Goal: Transaction & Acquisition: Purchase product/service

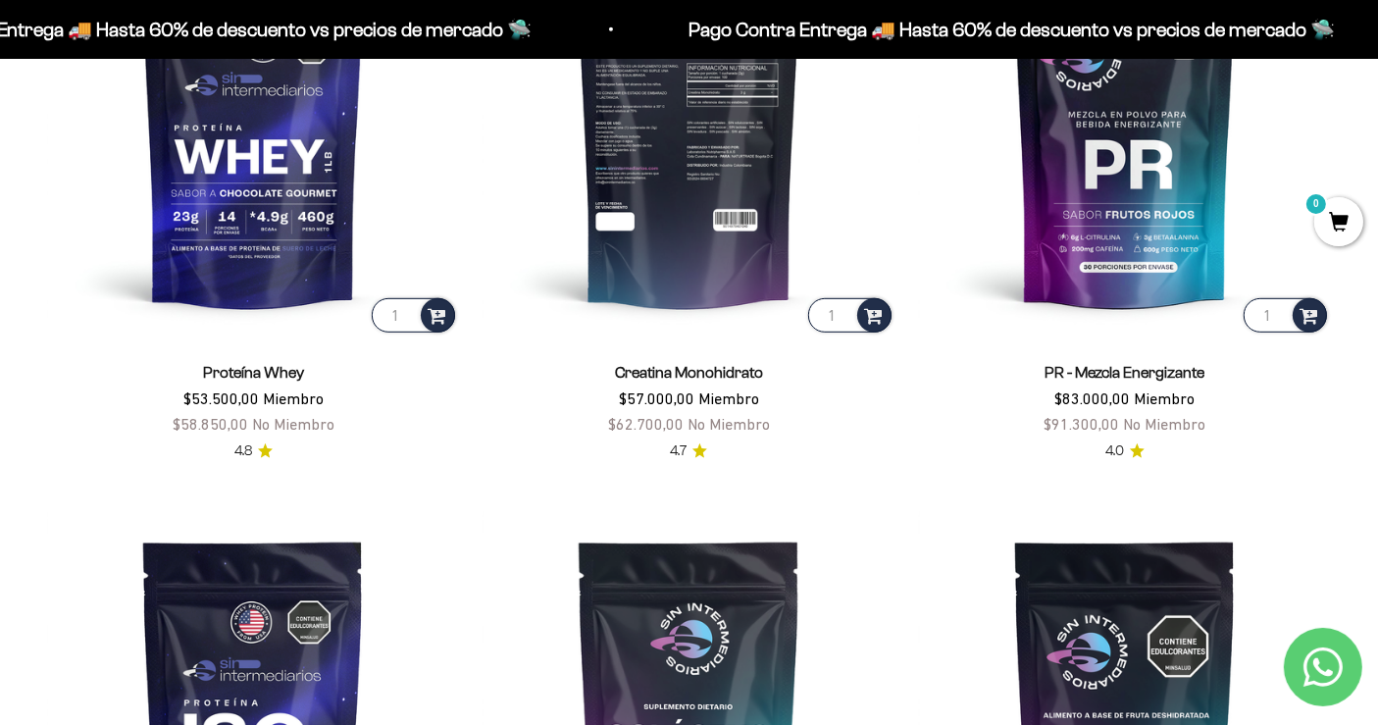
scroll to position [866, 0]
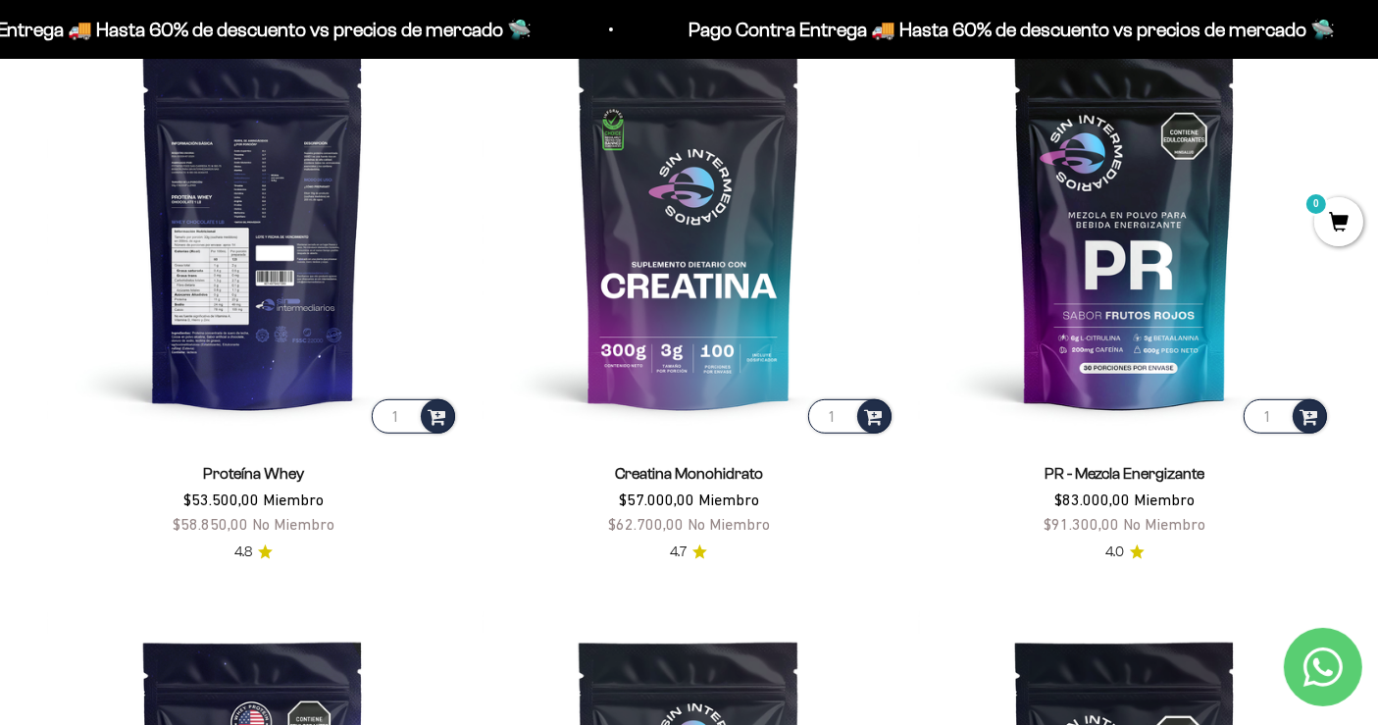
click at [249, 231] on img at bounding box center [253, 231] width 412 height 412
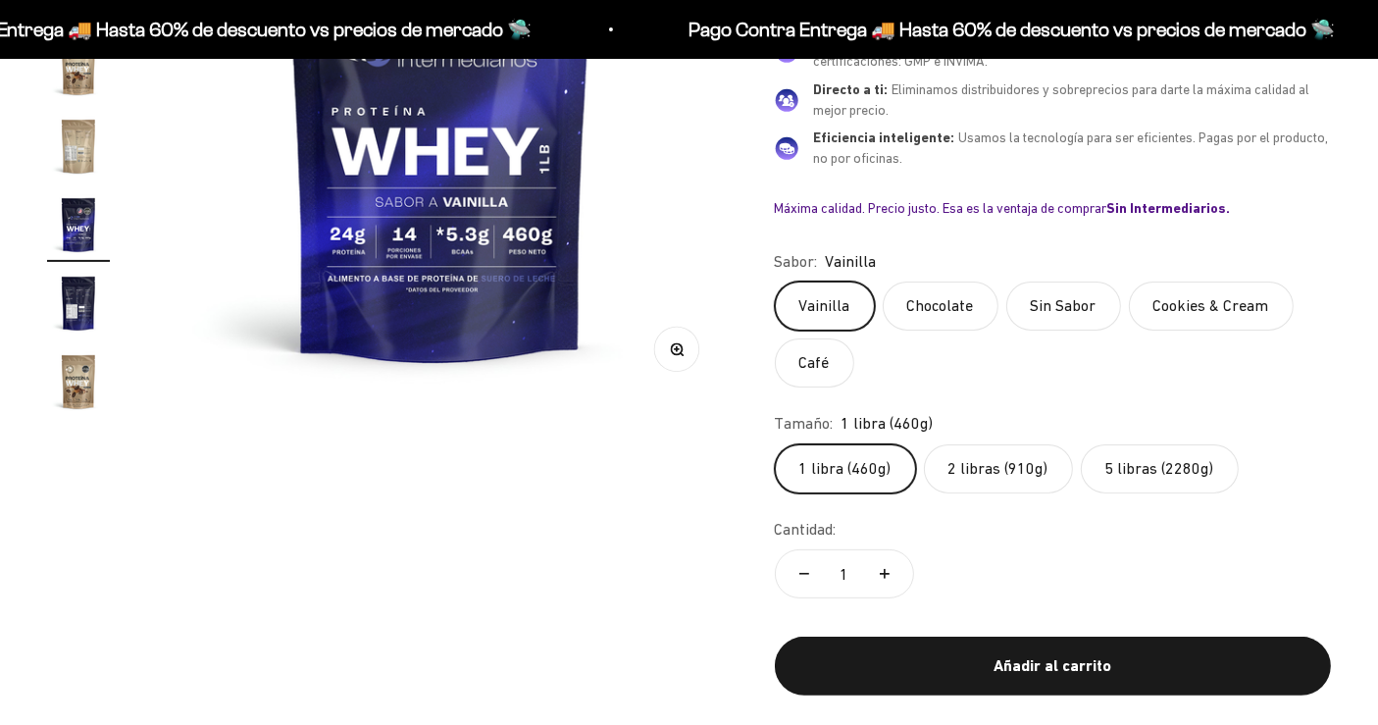
scroll to position [653, 0]
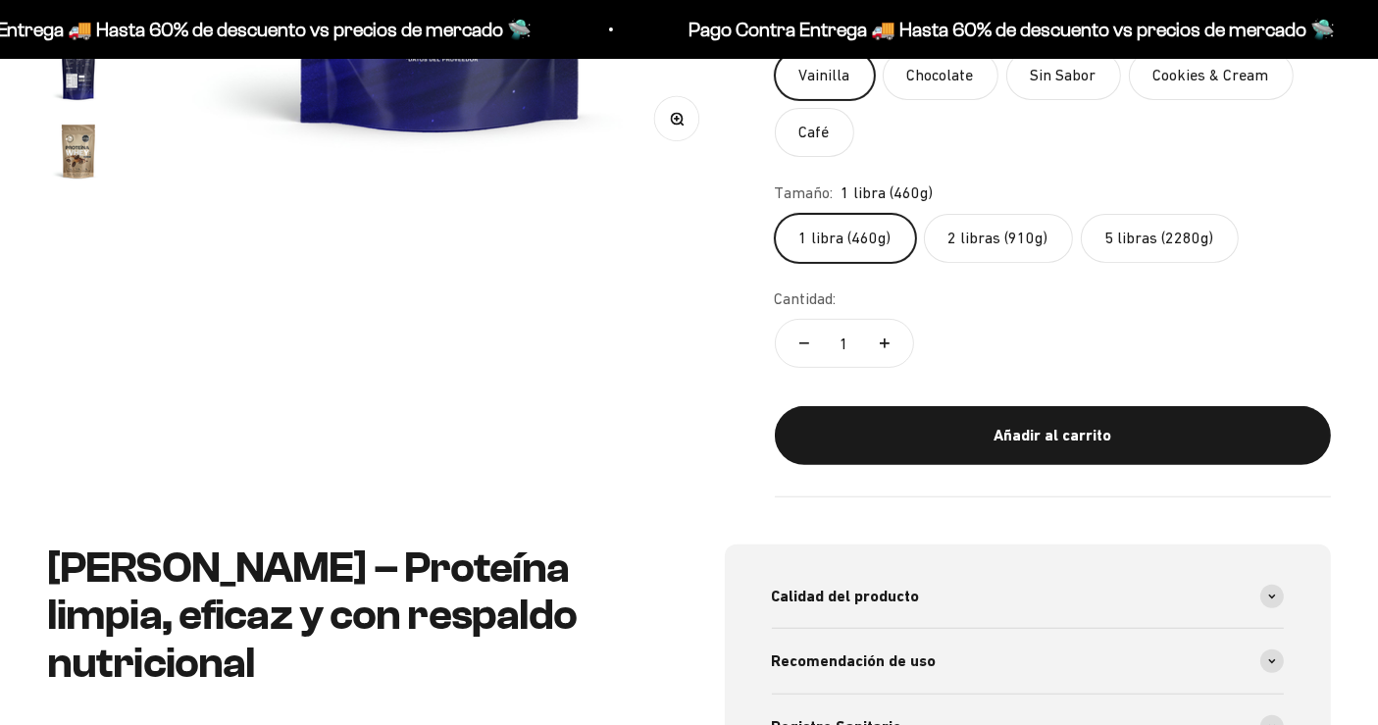
click at [983, 76] on label "Chocolate" at bounding box center [941, 75] width 116 height 49
click at [775, 51] on input "Chocolate" at bounding box center [774, 50] width 1 height 1
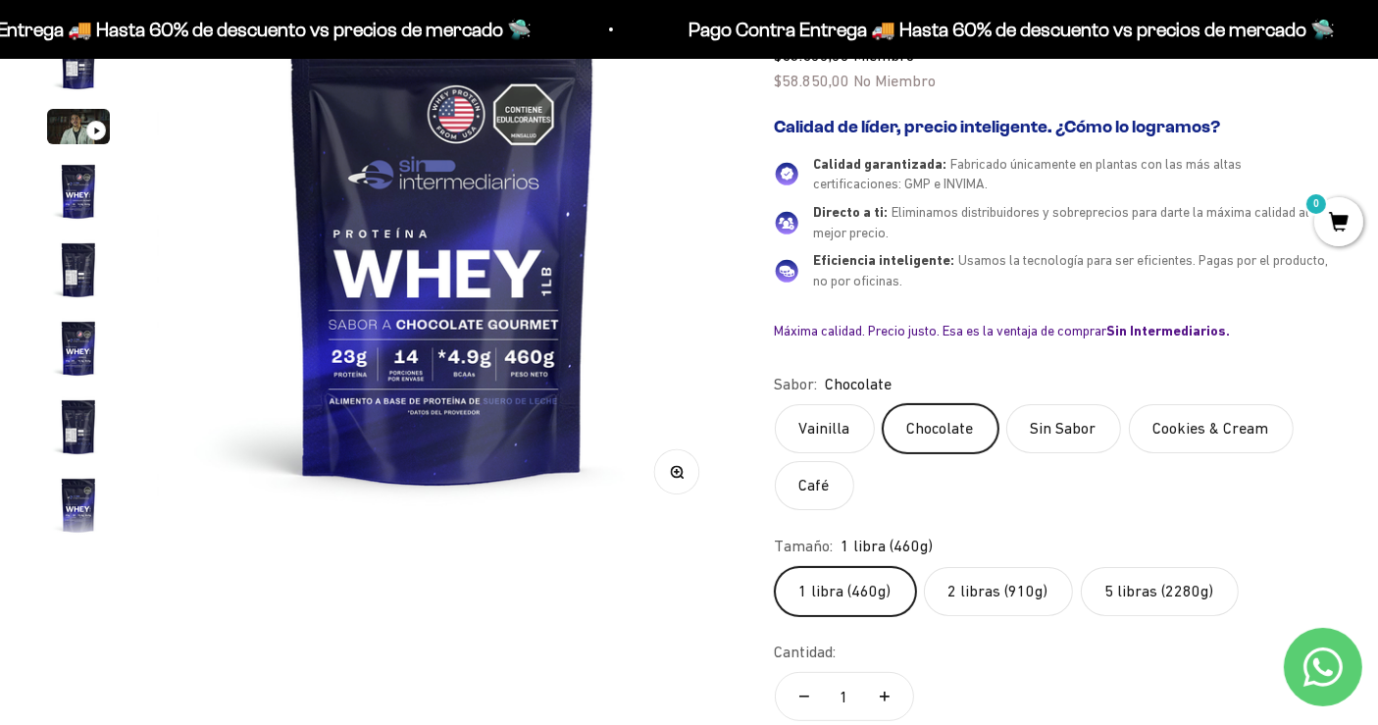
click at [1171, 584] on label "5 libras (2280g)" at bounding box center [1160, 591] width 158 height 49
click at [775, 567] on input "5 libras (2280g)" at bounding box center [774, 566] width 1 height 1
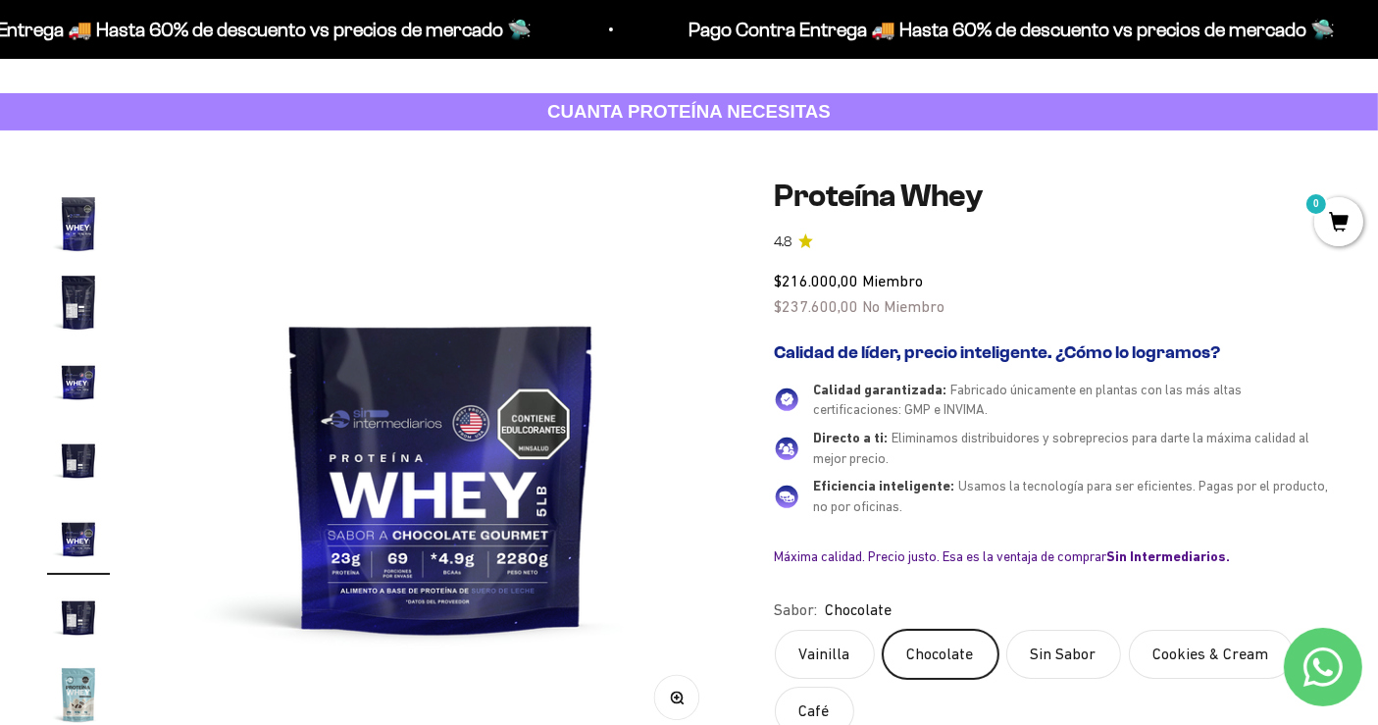
scroll to position [109, 0]
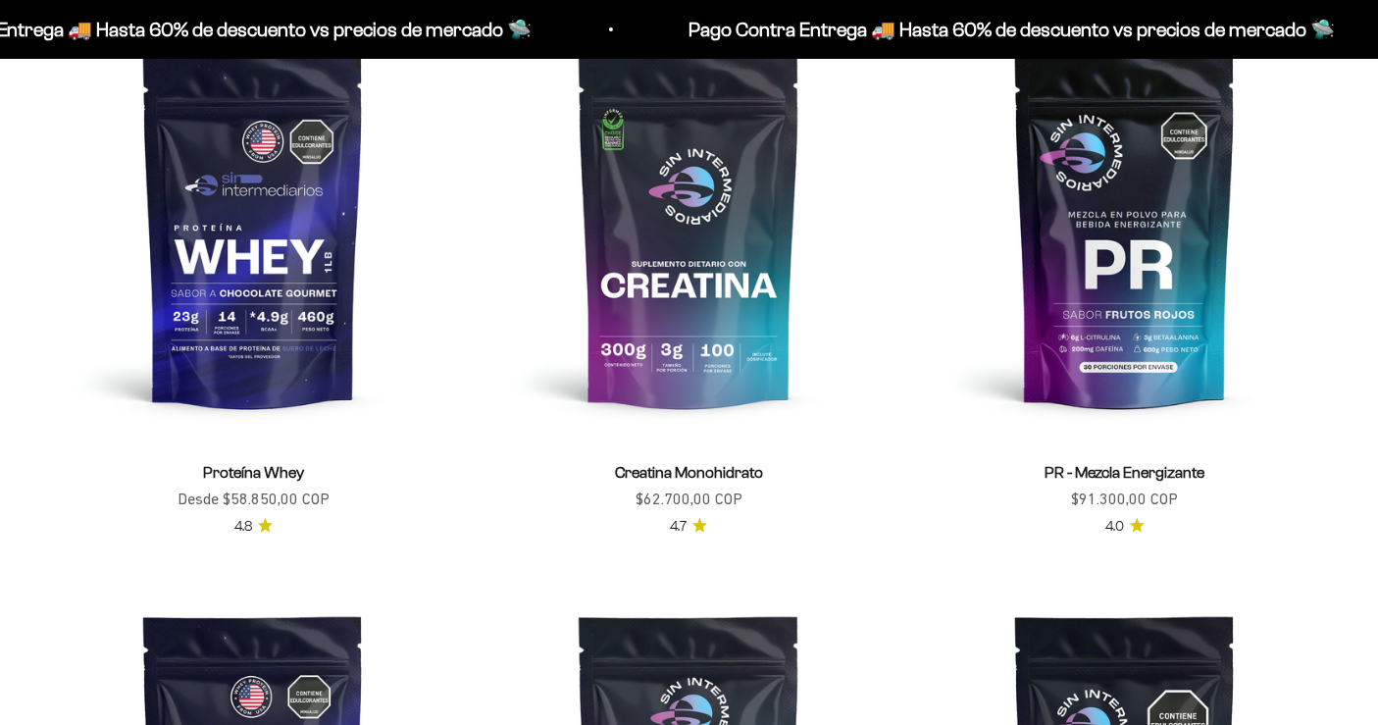
scroll to position [866, 0]
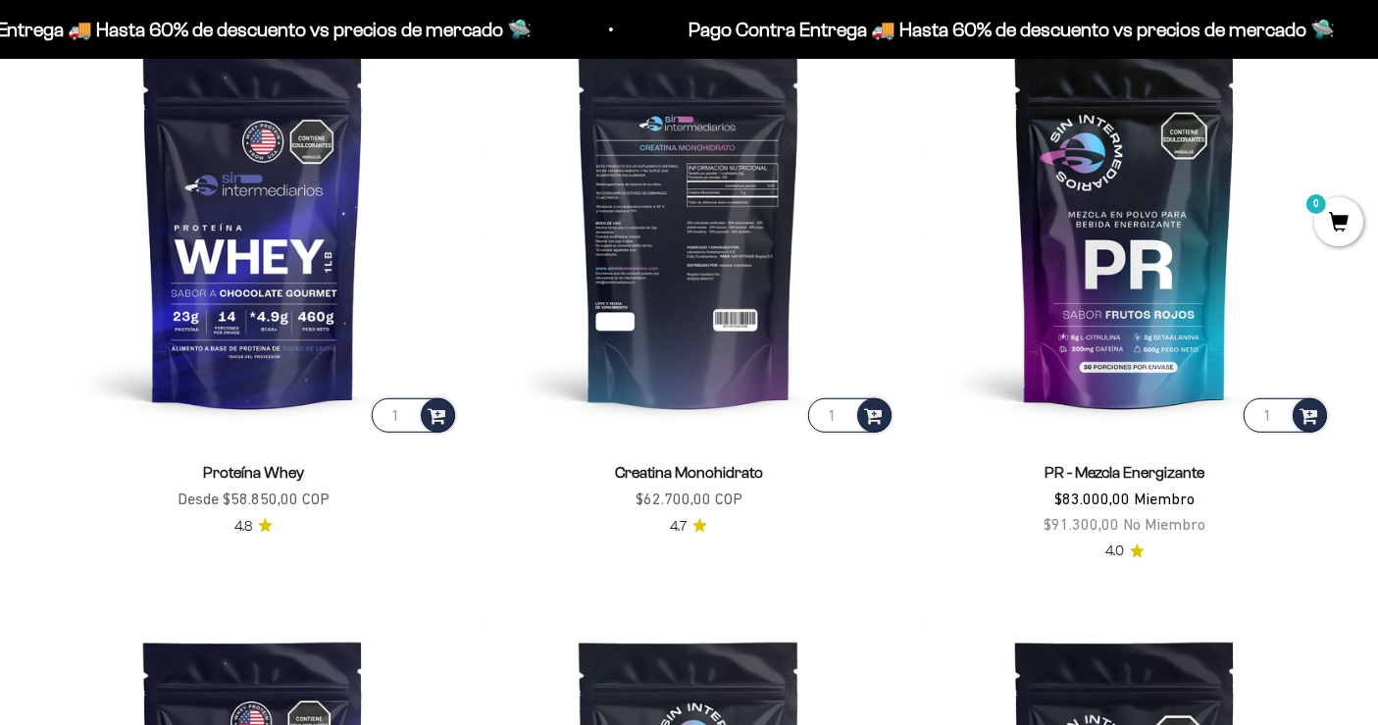
click at [667, 237] on img at bounding box center [688, 231] width 412 height 412
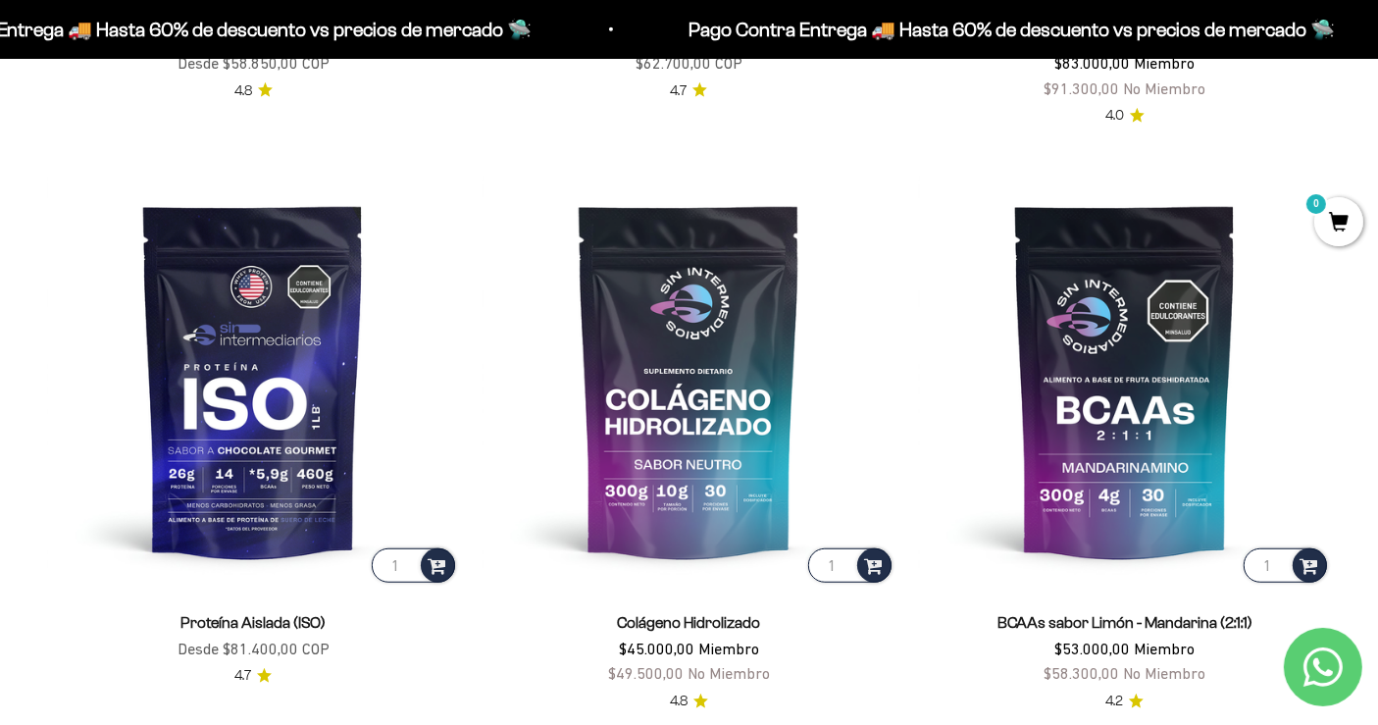
scroll to position [1628, 0]
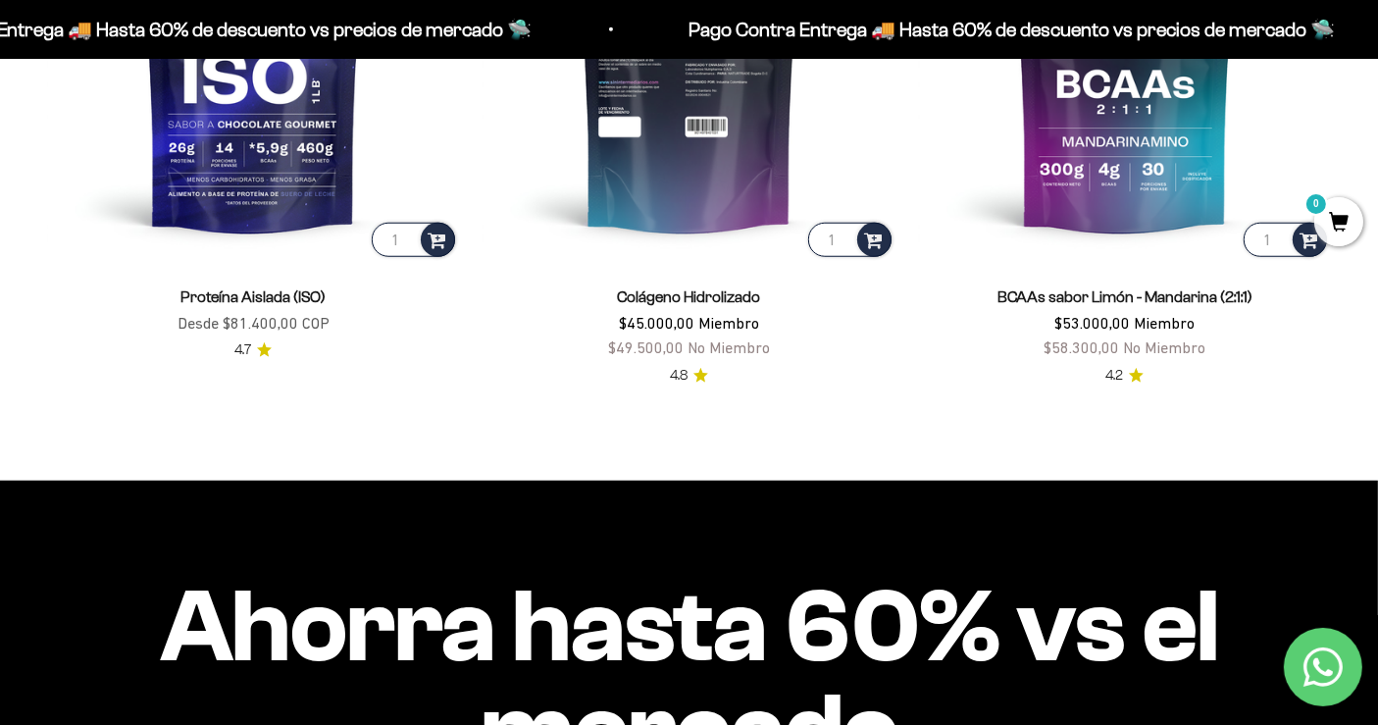
click at [717, 134] on img at bounding box center [688, 54] width 412 height 412
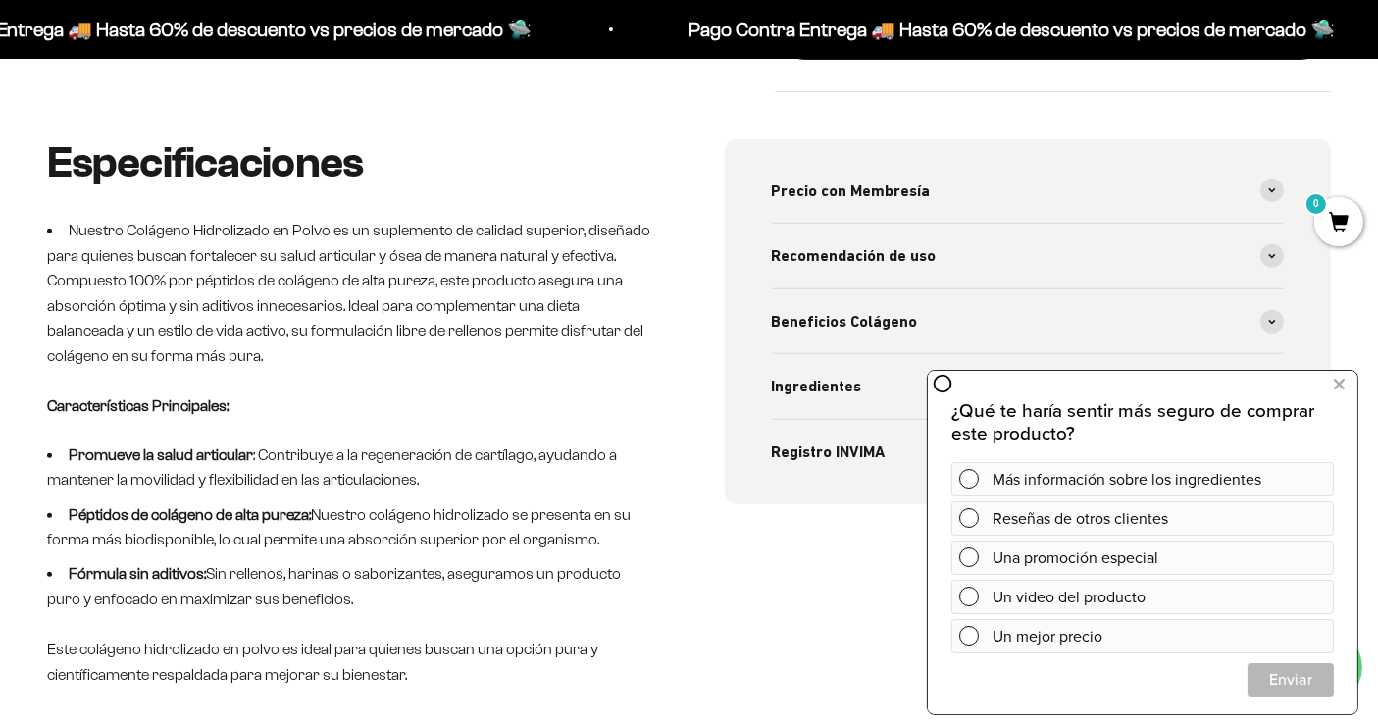
scroll to position [871, 0]
